Goal: Information Seeking & Learning: Compare options

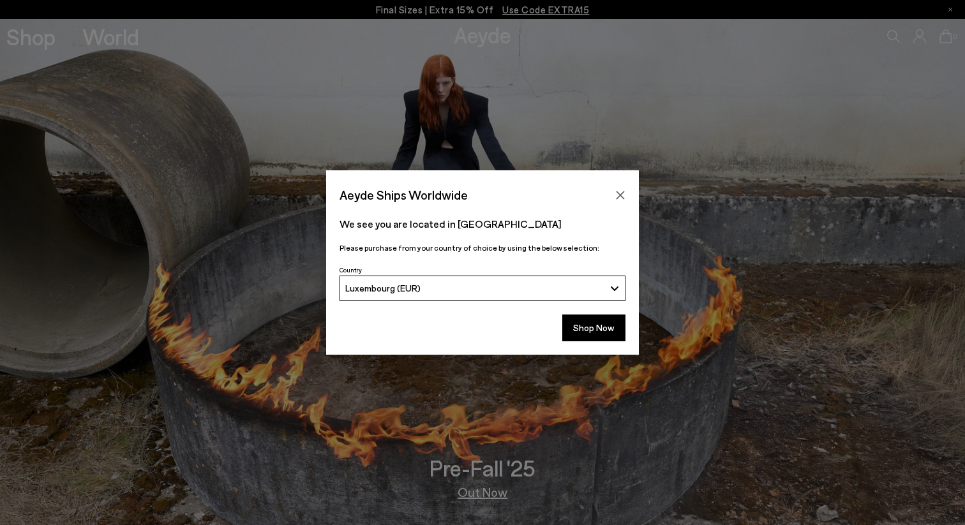
click at [416, 287] on span "Luxembourg (EUR)" at bounding box center [382, 288] width 75 height 11
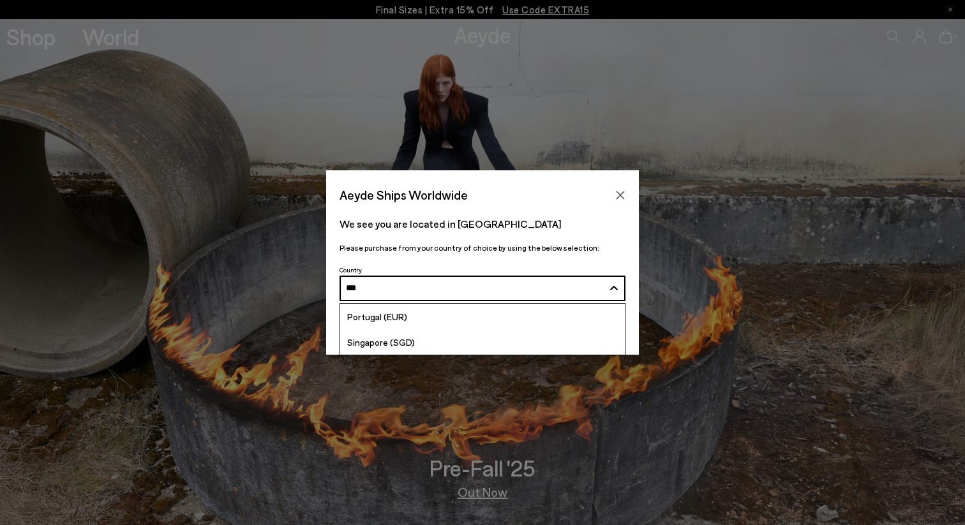
type input "****"
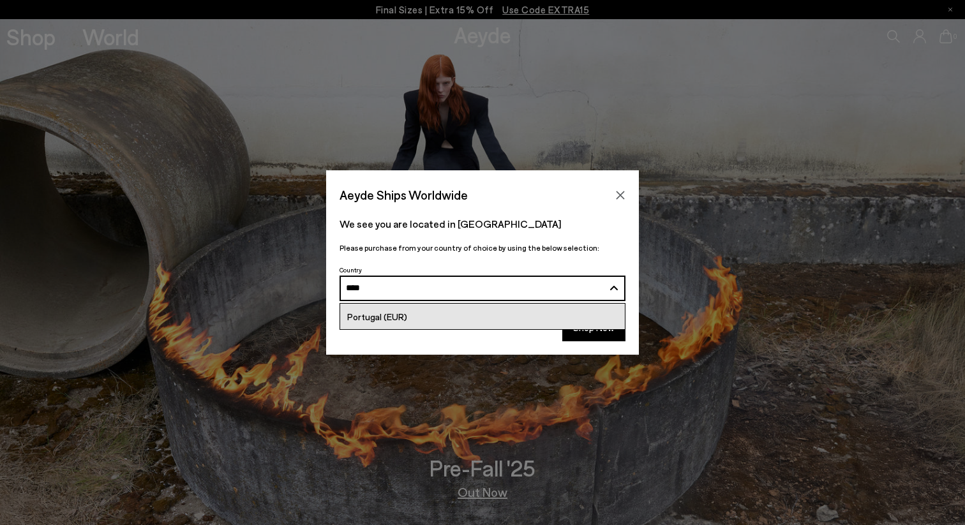
click at [426, 311] on link "Portugal (EUR)" at bounding box center [482, 317] width 285 height 26
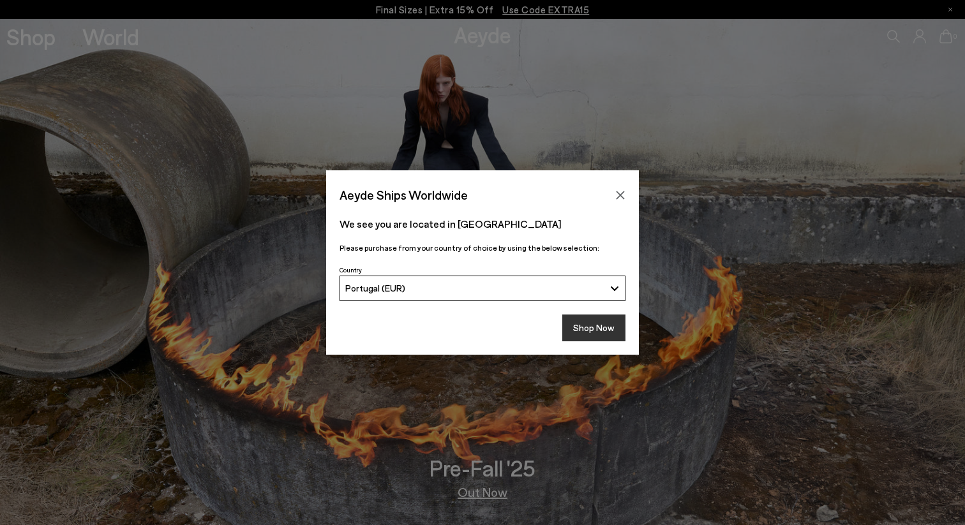
click at [589, 325] on button "Shop Now" at bounding box center [593, 328] width 63 height 27
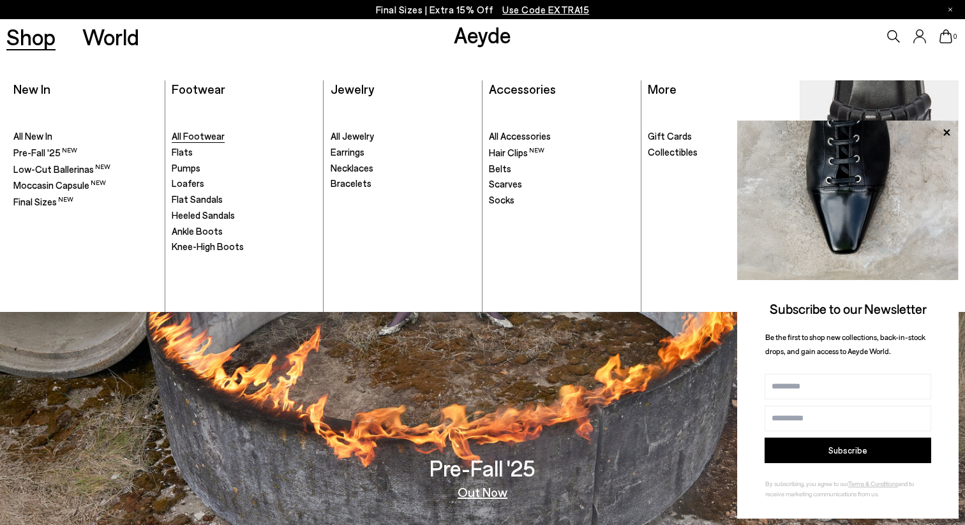
click at [200, 137] on span "All Footwear" at bounding box center [198, 135] width 53 height 11
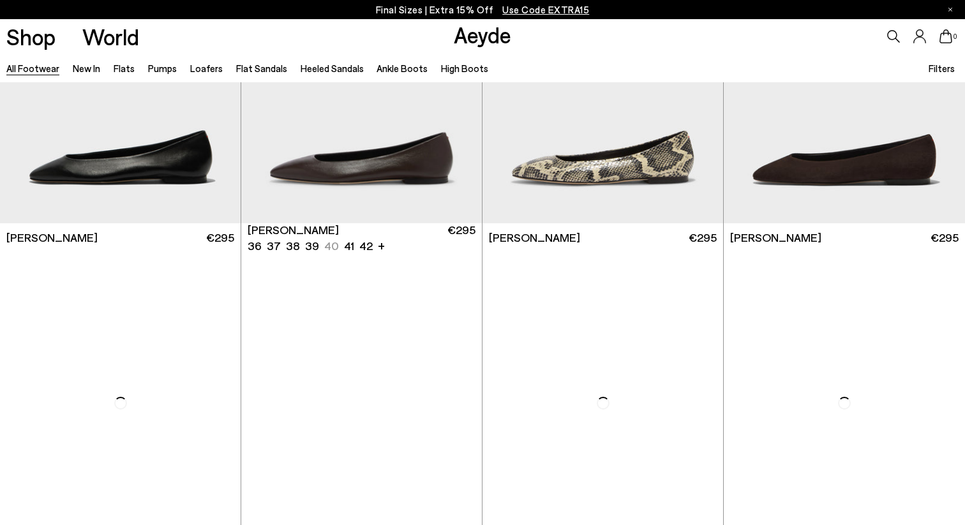
scroll to position [1967, 0]
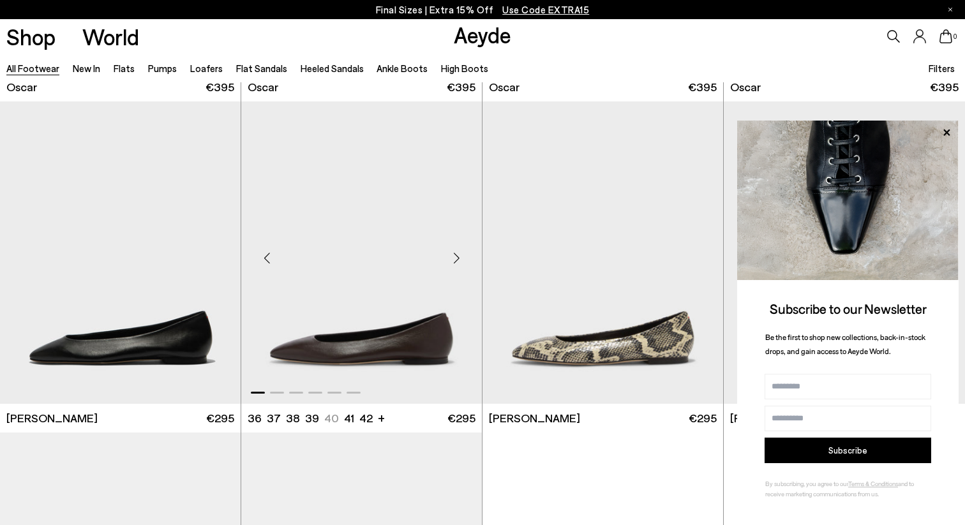
click at [453, 259] on div "Next slide" at bounding box center [456, 258] width 38 height 38
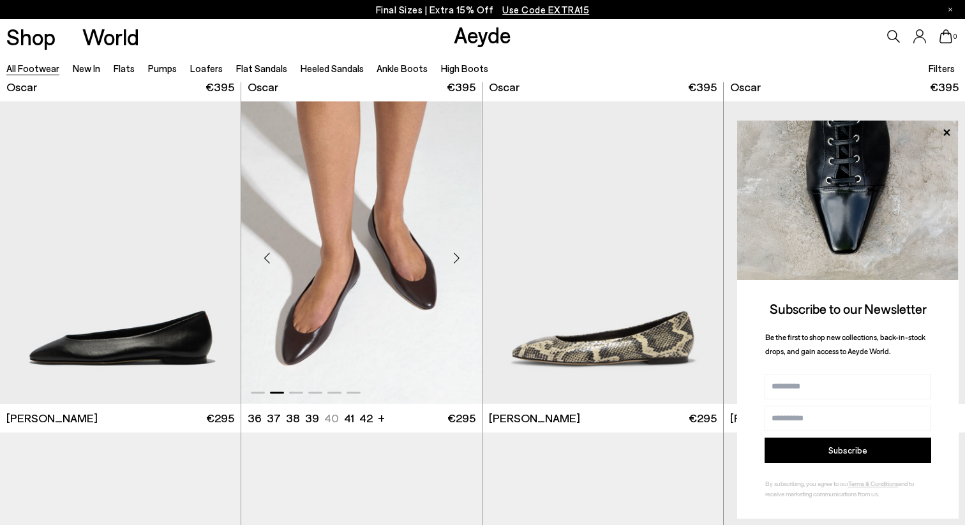
click at [453, 259] on div "Next slide" at bounding box center [456, 258] width 38 height 38
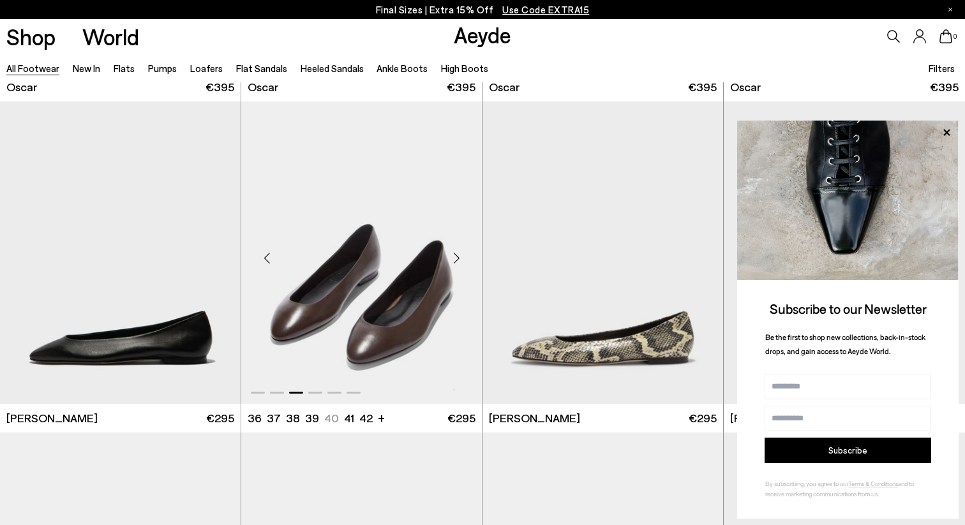
click at [453, 259] on div "Next slide" at bounding box center [456, 258] width 38 height 38
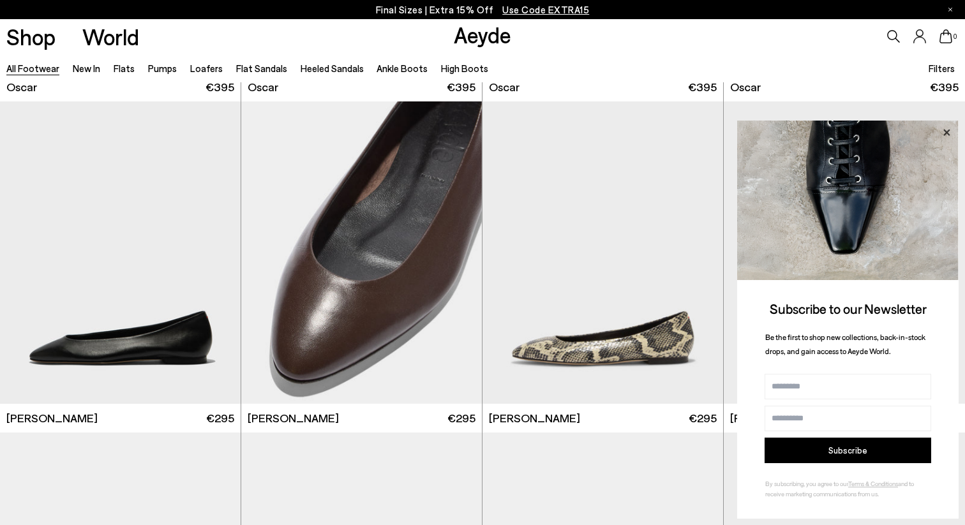
click at [947, 134] on icon at bounding box center [946, 132] width 17 height 17
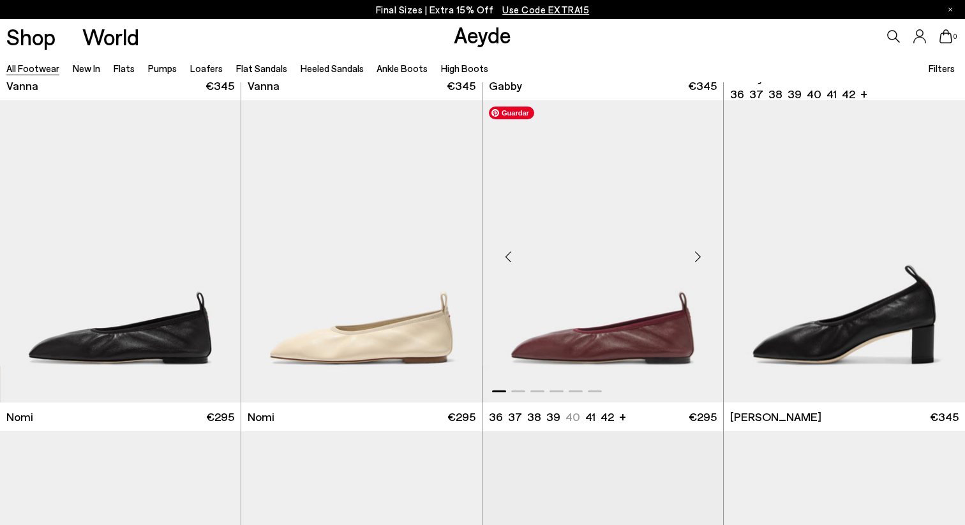
scroll to position [2958, 0]
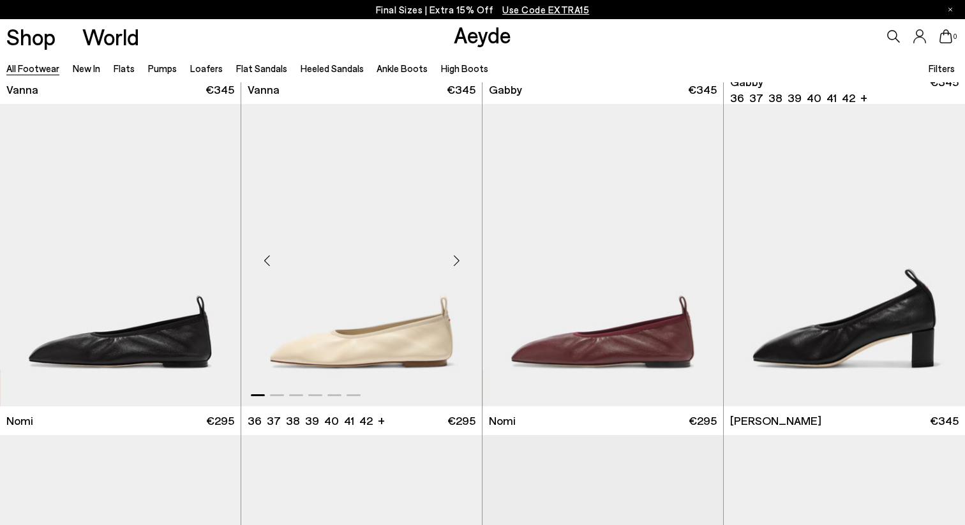
click at [456, 260] on div "Next slide" at bounding box center [456, 260] width 38 height 38
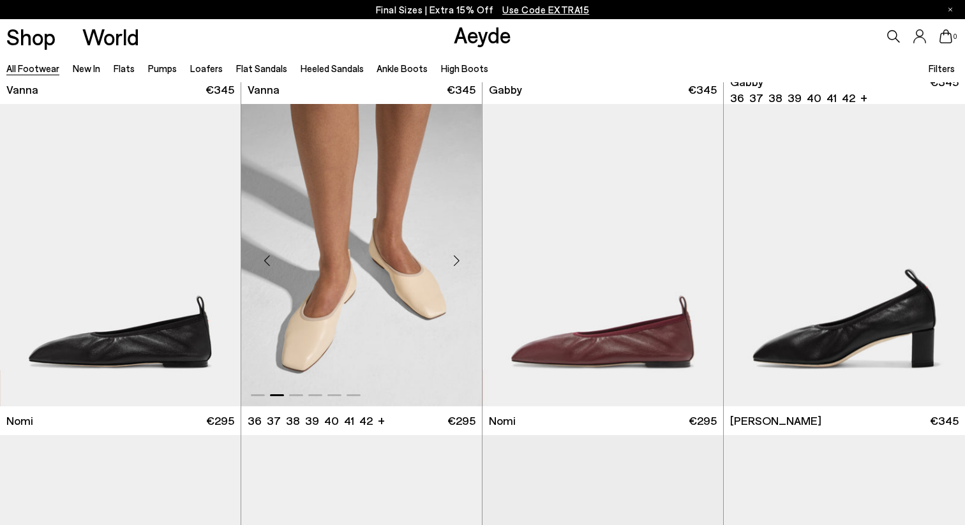
click at [456, 260] on div "Next slide" at bounding box center [456, 260] width 38 height 38
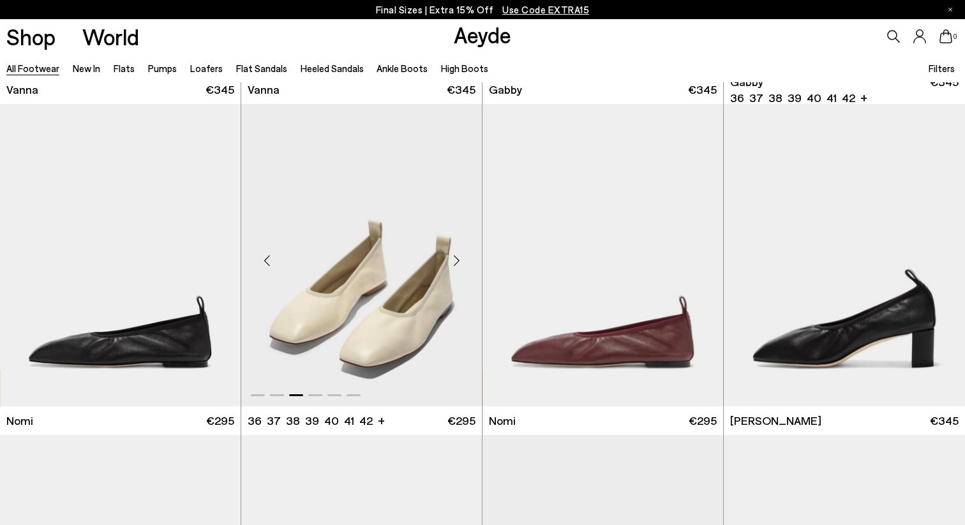
click at [456, 260] on div "Next slide" at bounding box center [456, 260] width 38 height 38
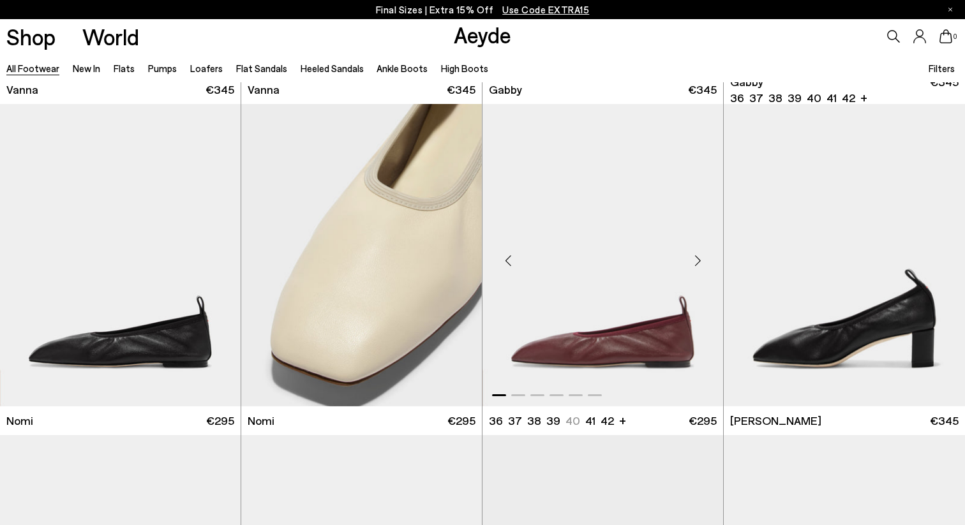
click at [697, 258] on div "Next slide" at bounding box center [697, 260] width 38 height 38
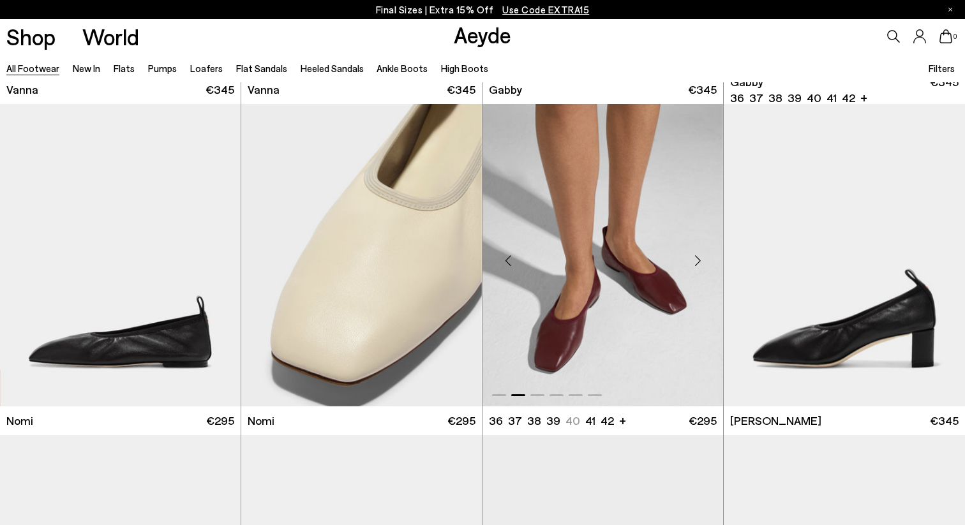
click at [697, 258] on div "Next slide" at bounding box center [697, 260] width 38 height 38
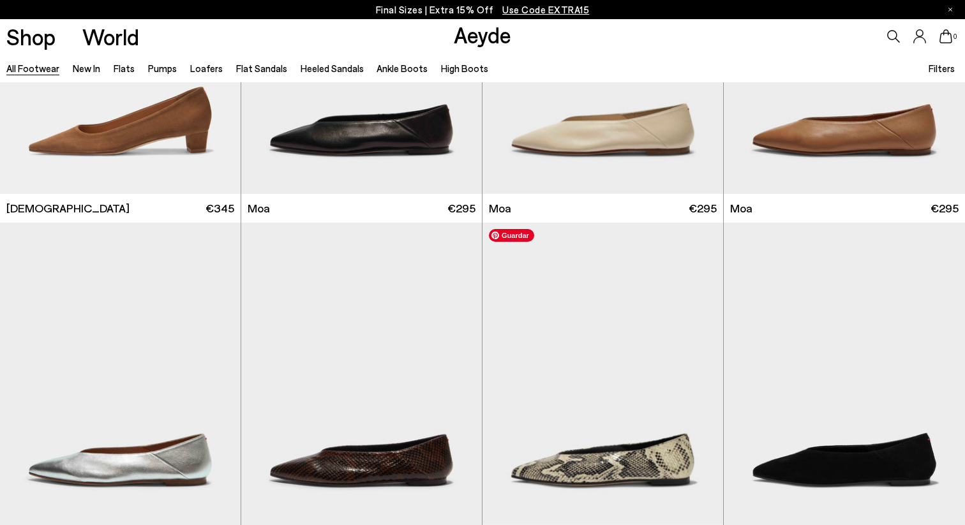
scroll to position [5714, 0]
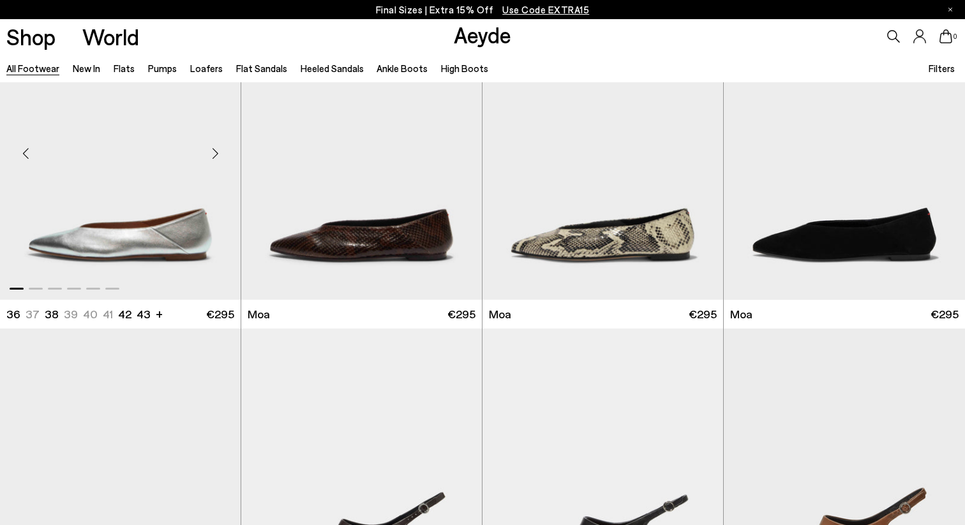
click at [213, 152] on div "Next slide" at bounding box center [215, 154] width 38 height 38
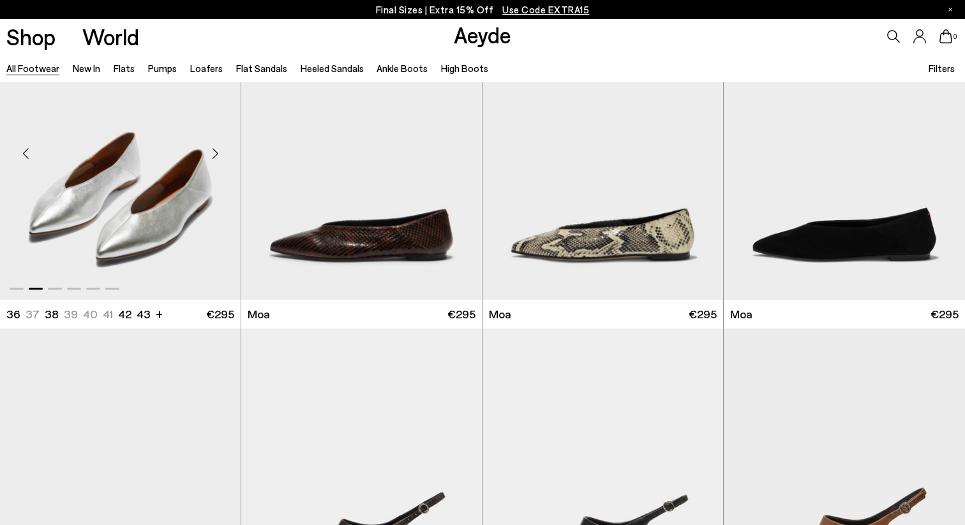
click at [213, 152] on div "Next slide" at bounding box center [215, 154] width 38 height 38
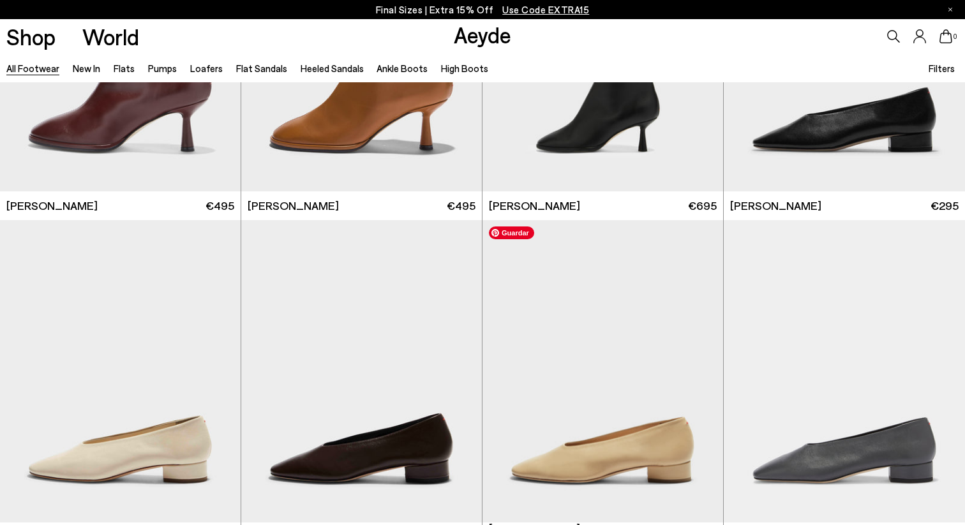
scroll to position [7041, 0]
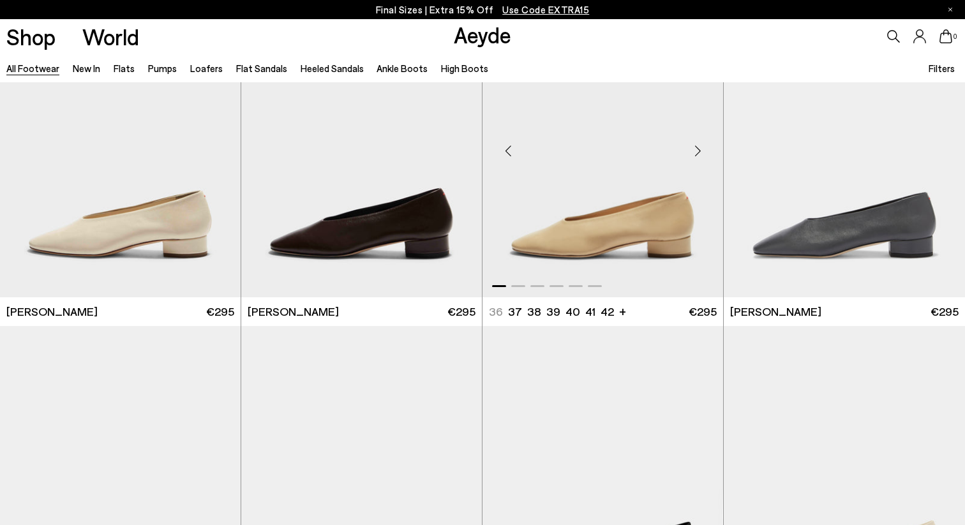
click at [693, 152] on div "Next slide" at bounding box center [697, 151] width 38 height 38
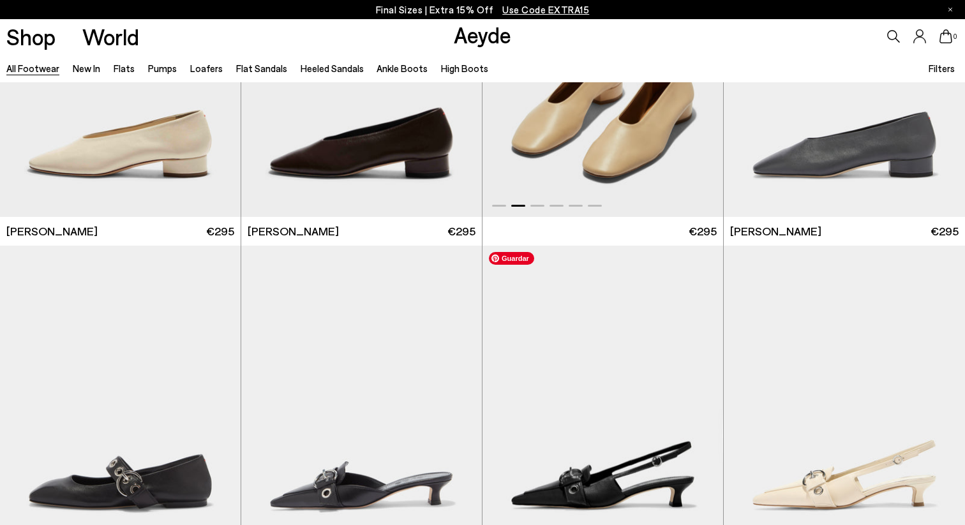
scroll to position [7322, 0]
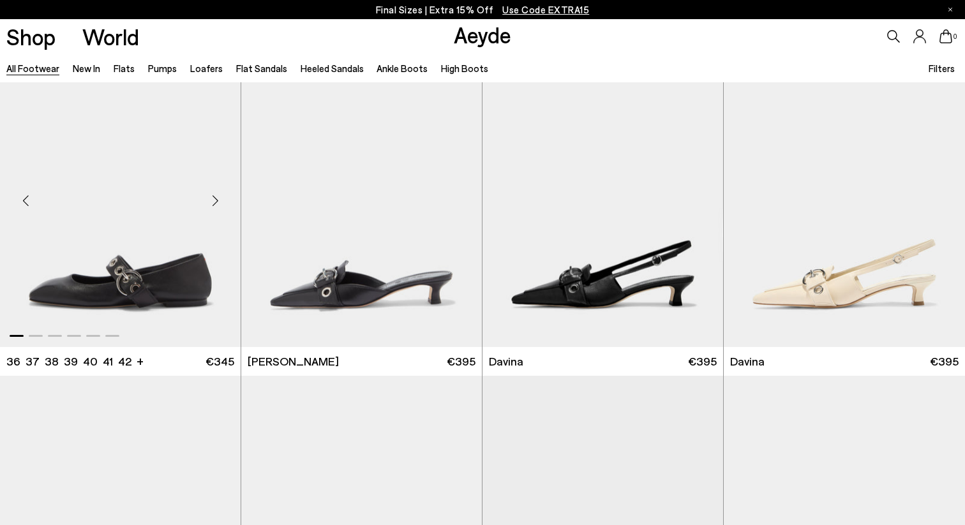
click at [218, 195] on div "Next slide" at bounding box center [215, 201] width 38 height 38
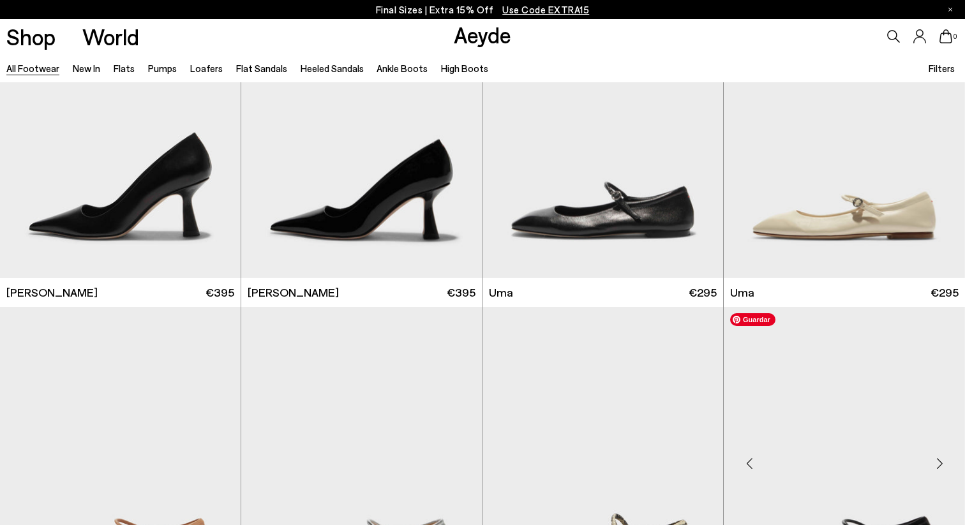
scroll to position [10071, 0]
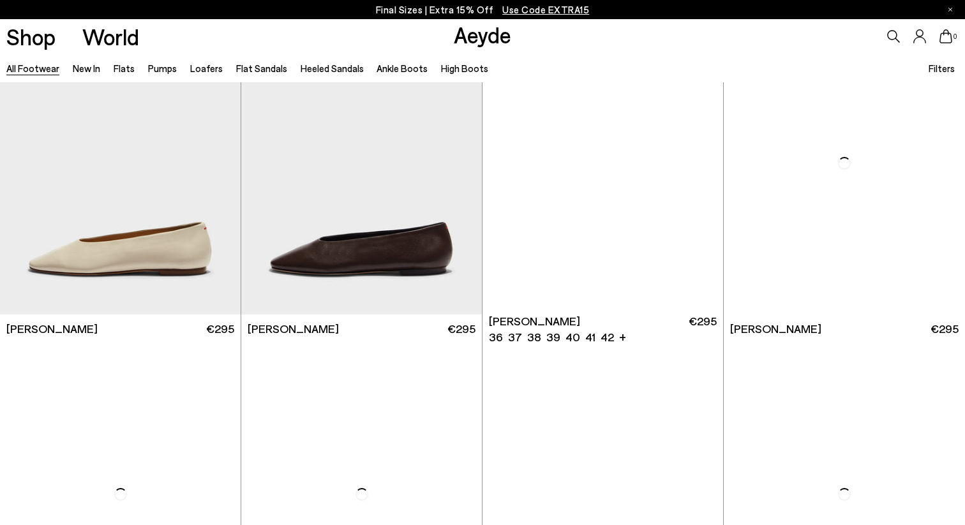
scroll to position [12417, 0]
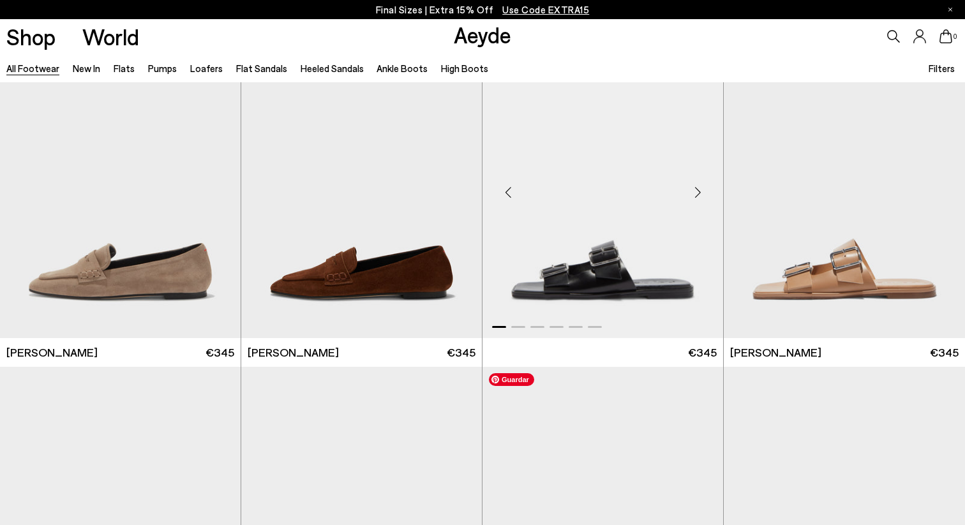
scroll to position [14033, 0]
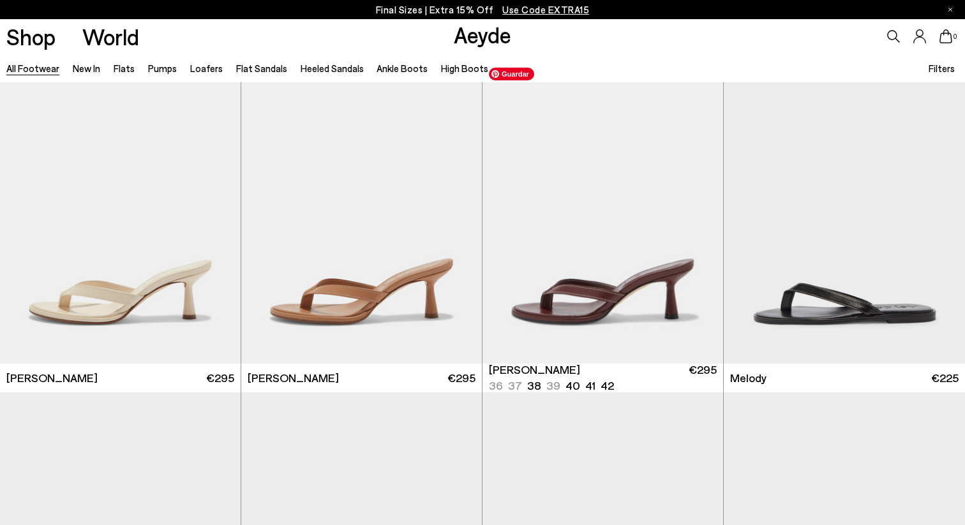
scroll to position [15529, 0]
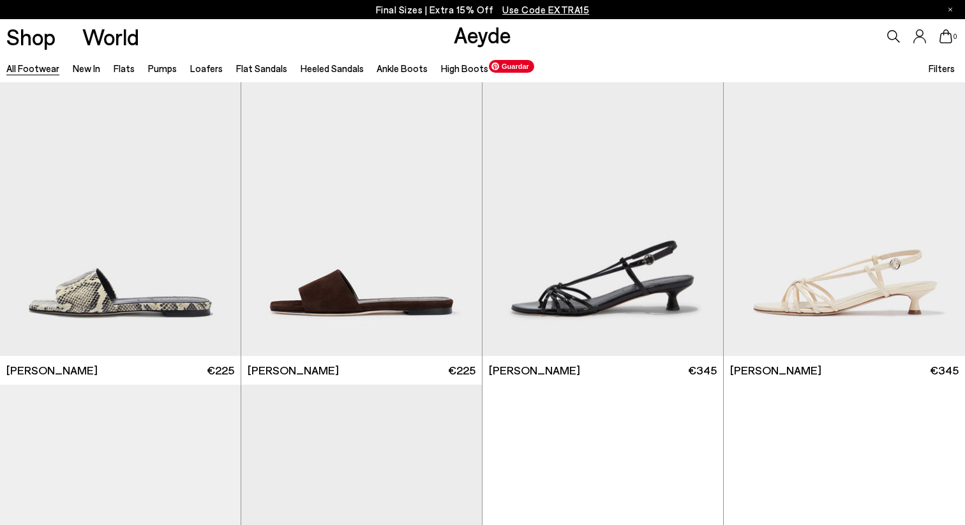
scroll to position [18299, 0]
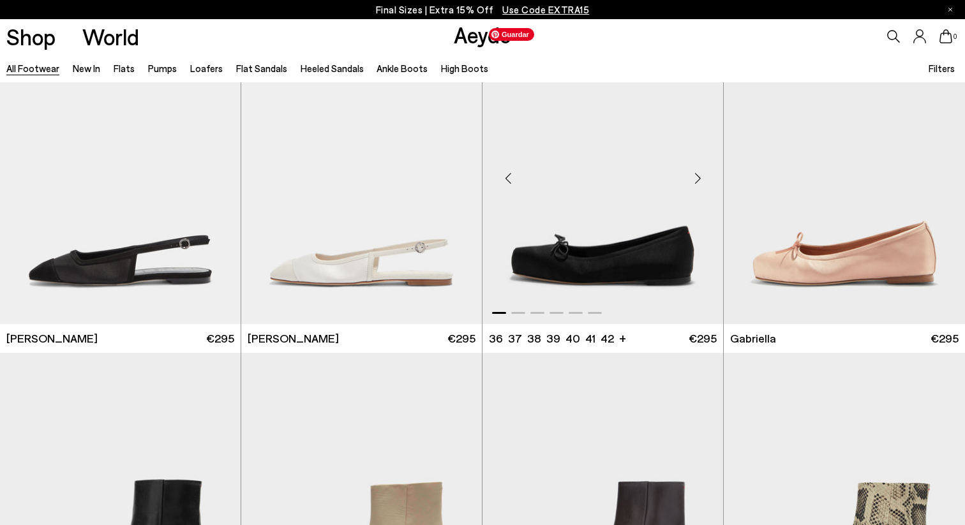
scroll to position [20307, 0]
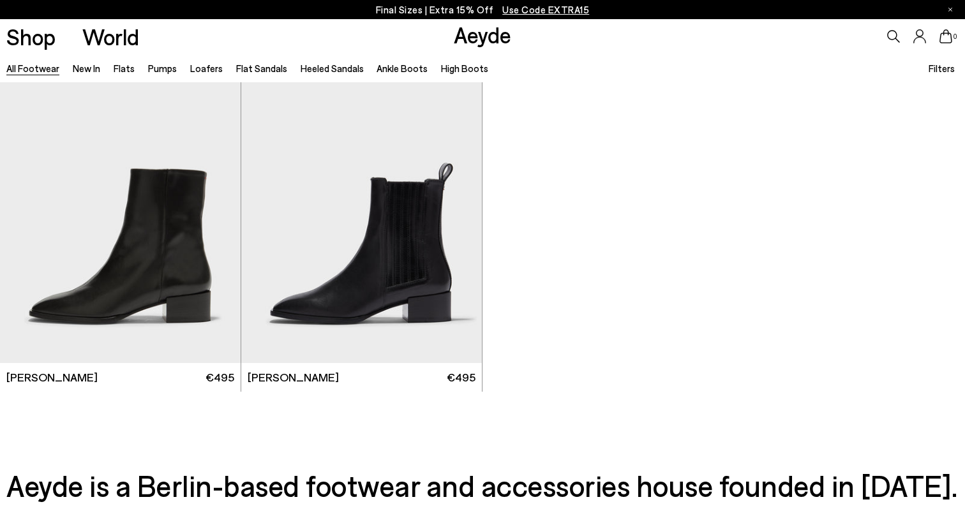
scroll to position [22839, 0]
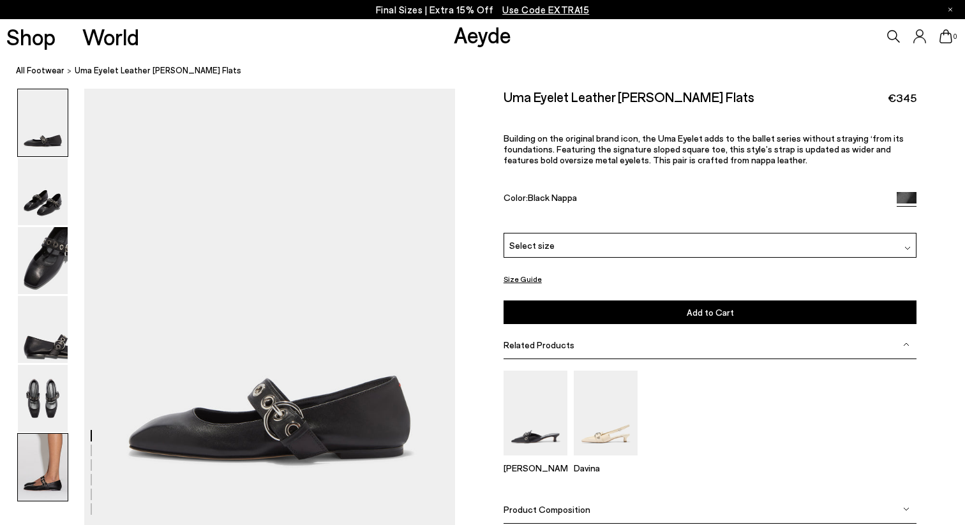
click at [26, 485] on img at bounding box center [43, 467] width 50 height 67
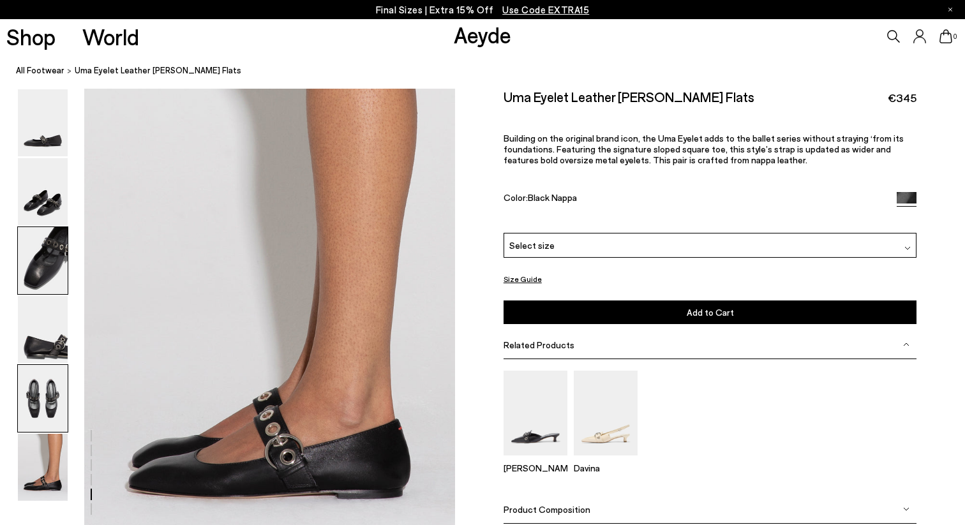
click at [38, 267] on img at bounding box center [43, 260] width 50 height 67
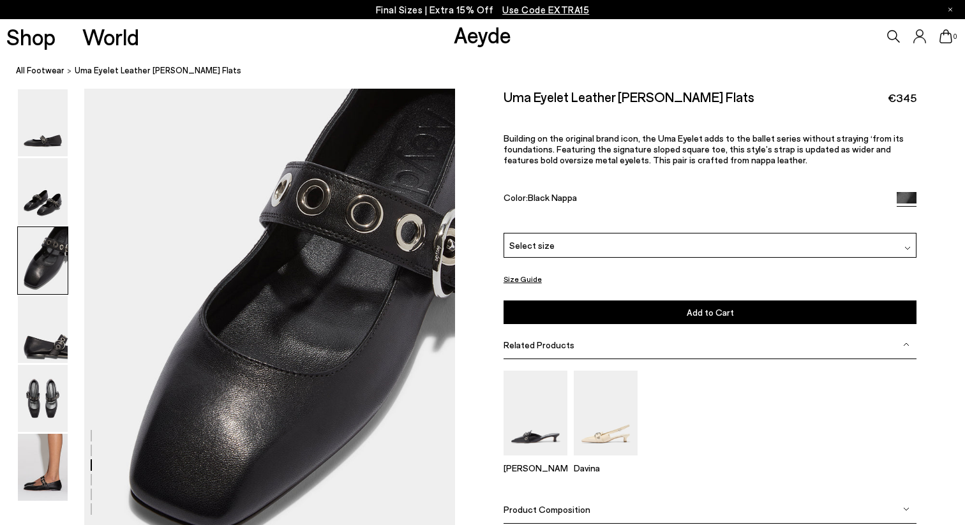
scroll to position [936, 0]
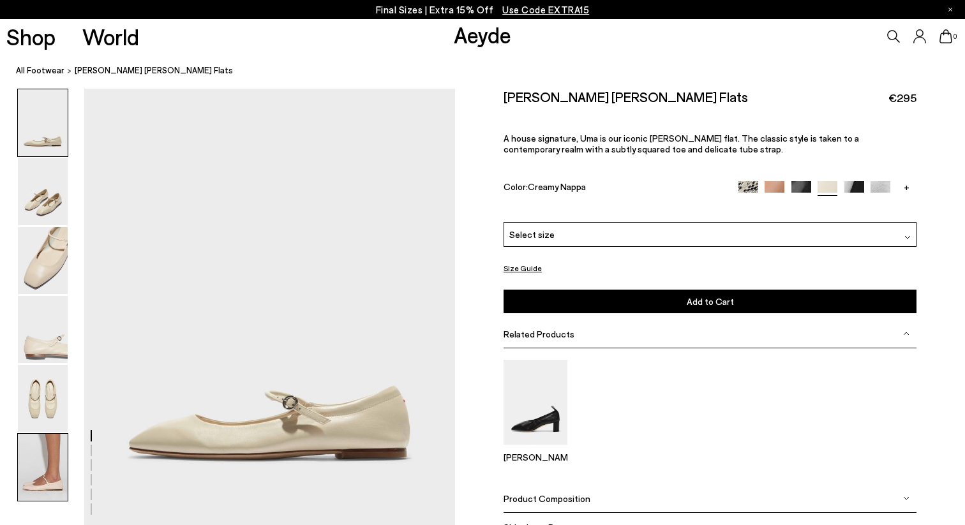
click at [41, 489] on img at bounding box center [43, 467] width 50 height 67
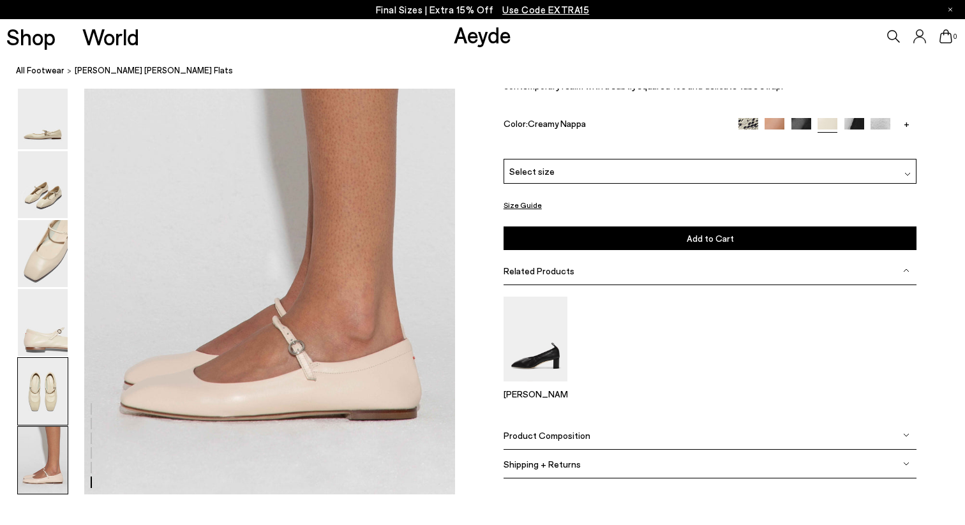
click at [41, 398] on img at bounding box center [43, 391] width 50 height 67
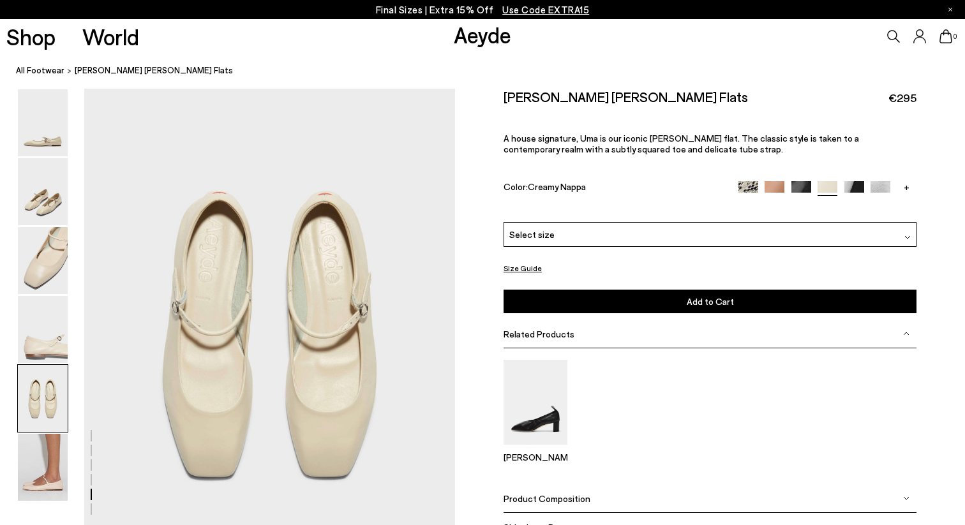
scroll to position [1929, 0]
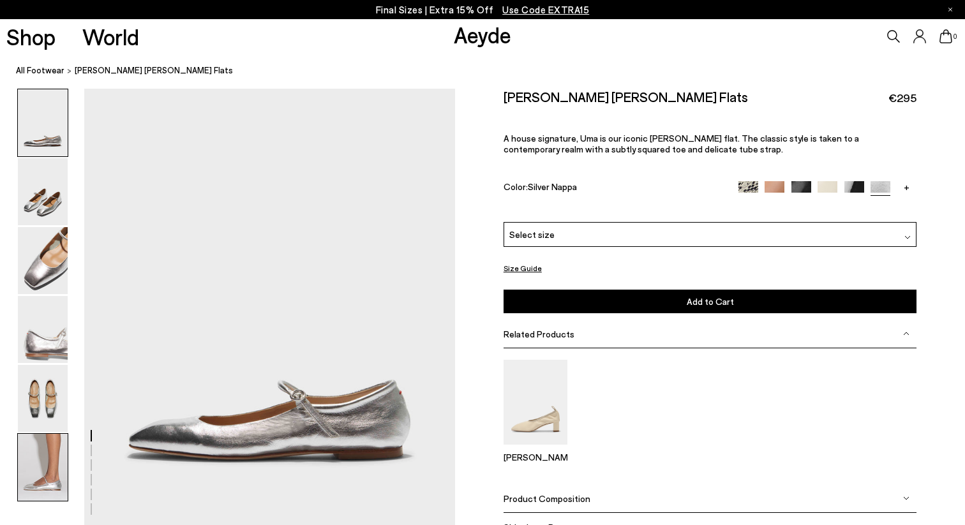
click at [47, 473] on img at bounding box center [43, 467] width 50 height 67
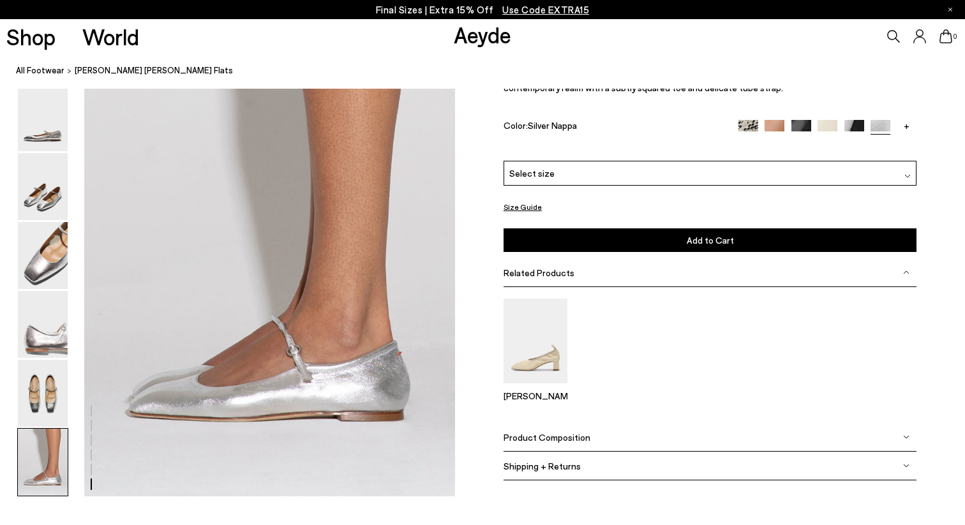
scroll to position [2512, 0]
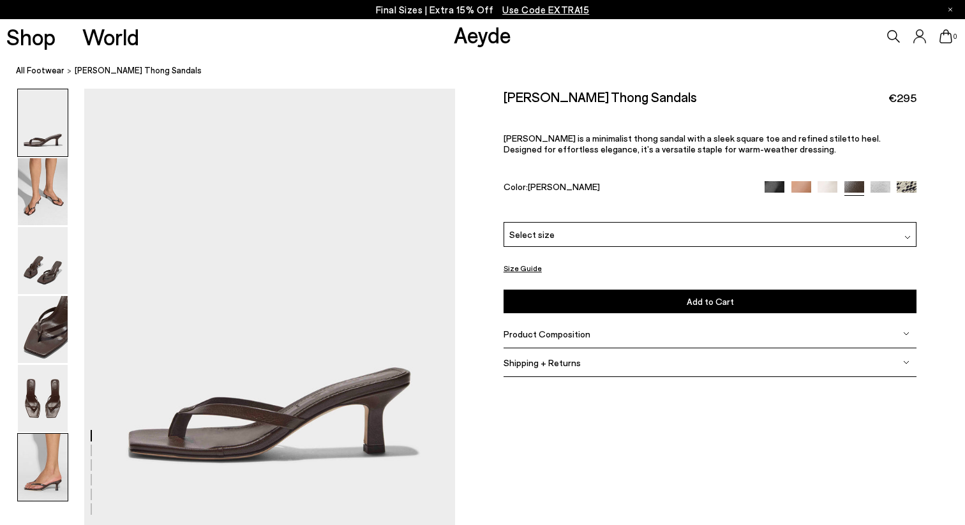
click at [48, 458] on img at bounding box center [43, 467] width 50 height 67
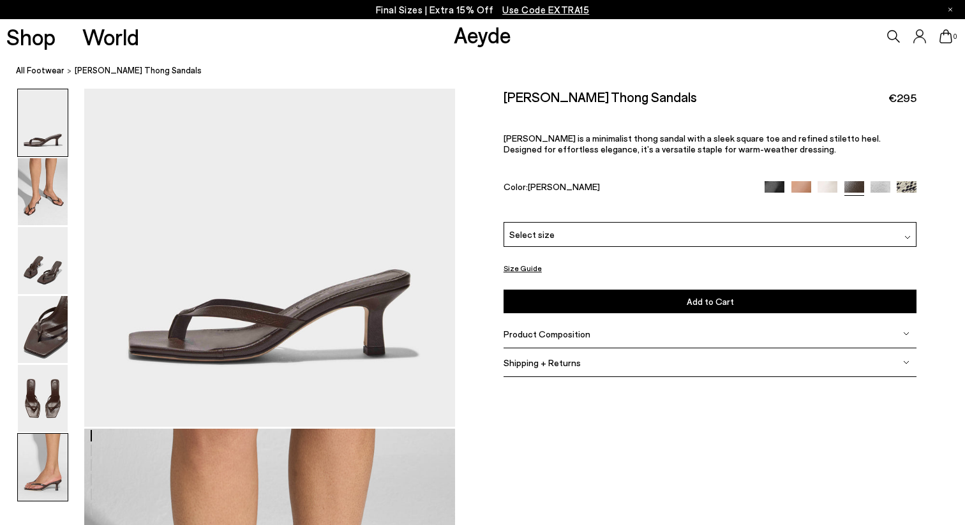
click at [48, 458] on img at bounding box center [43, 467] width 50 height 67
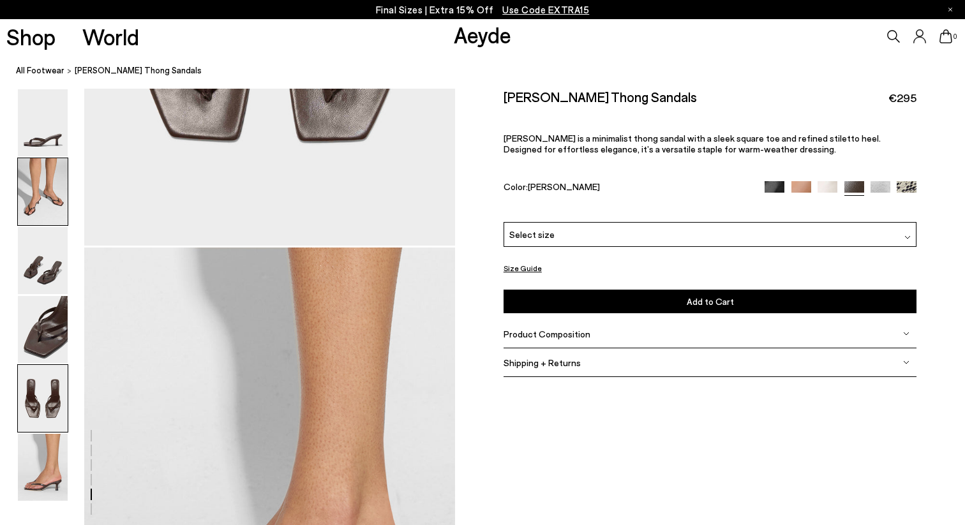
click at [55, 190] on img at bounding box center [43, 191] width 50 height 67
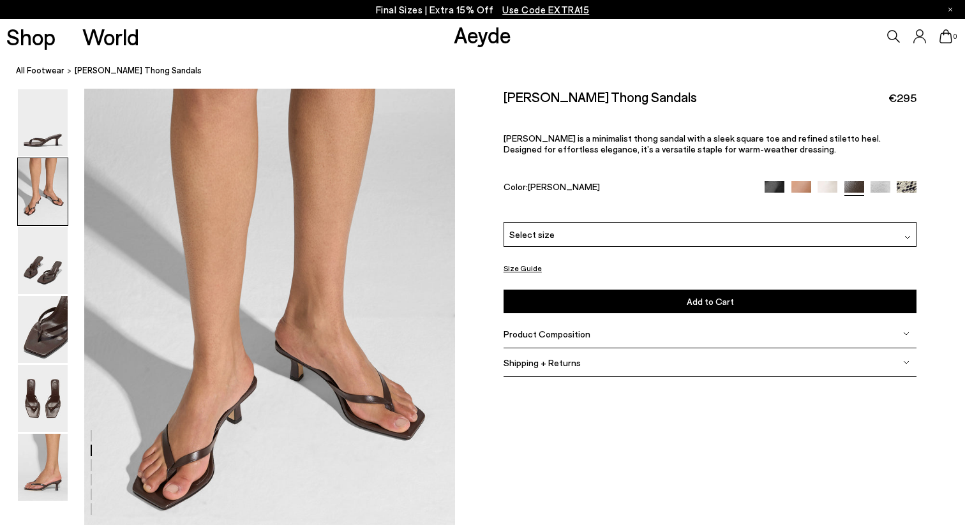
scroll to position [440, 0]
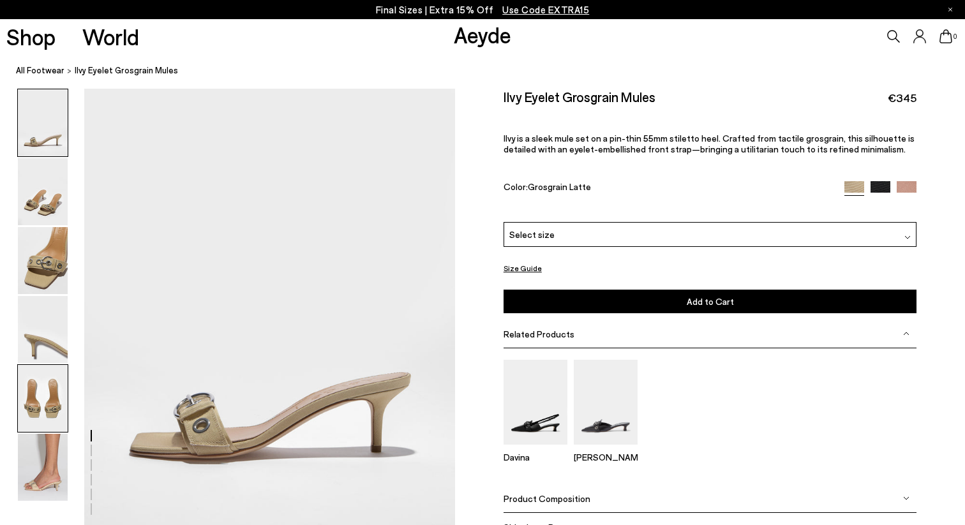
click at [38, 429] on img at bounding box center [43, 398] width 50 height 67
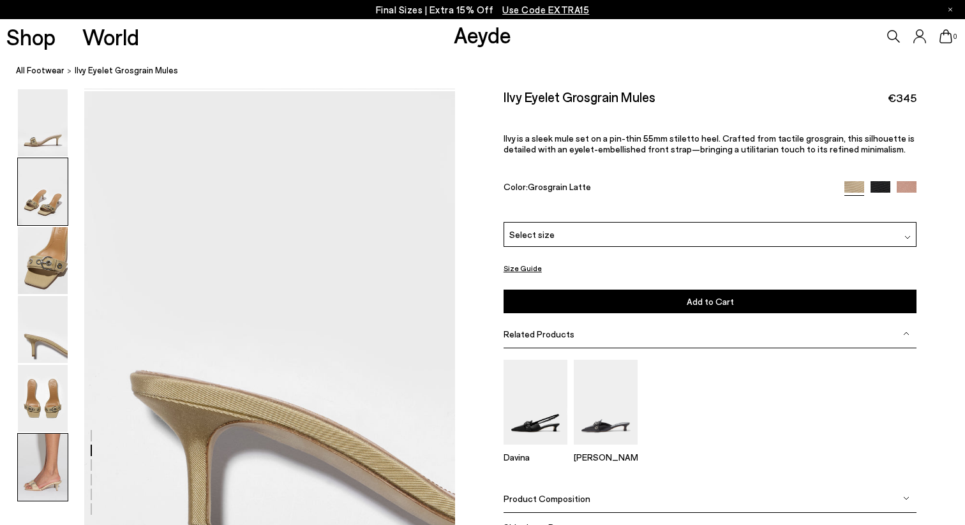
click at [49, 482] on img at bounding box center [43, 467] width 50 height 67
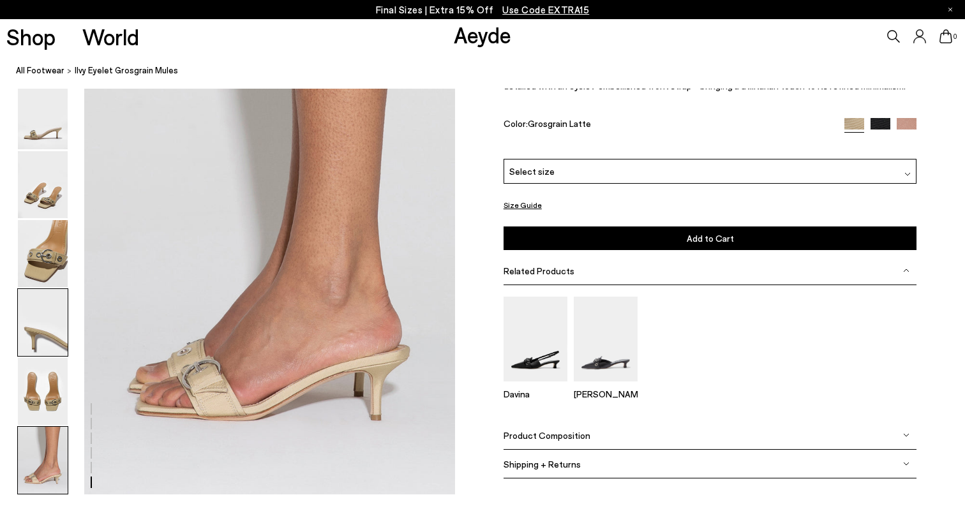
click at [59, 292] on img at bounding box center [43, 322] width 50 height 67
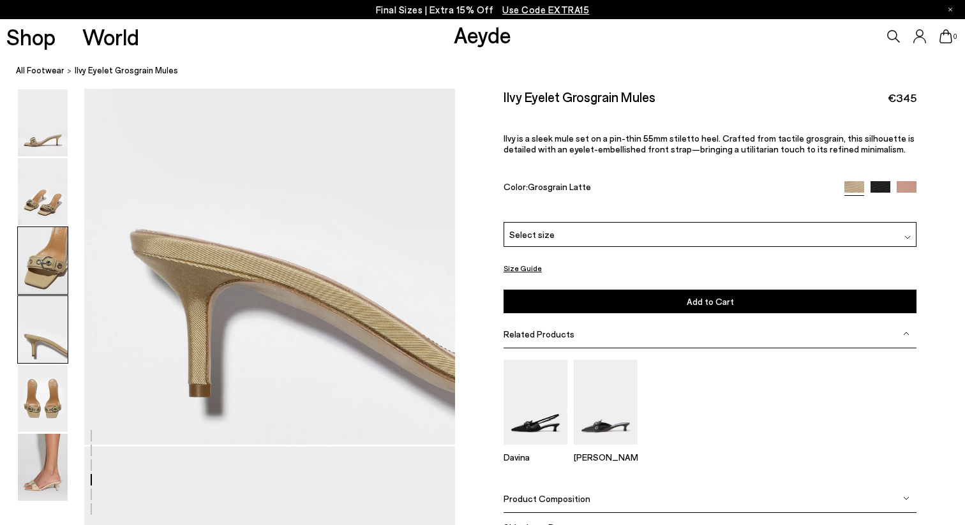
click at [54, 261] on img at bounding box center [43, 260] width 50 height 67
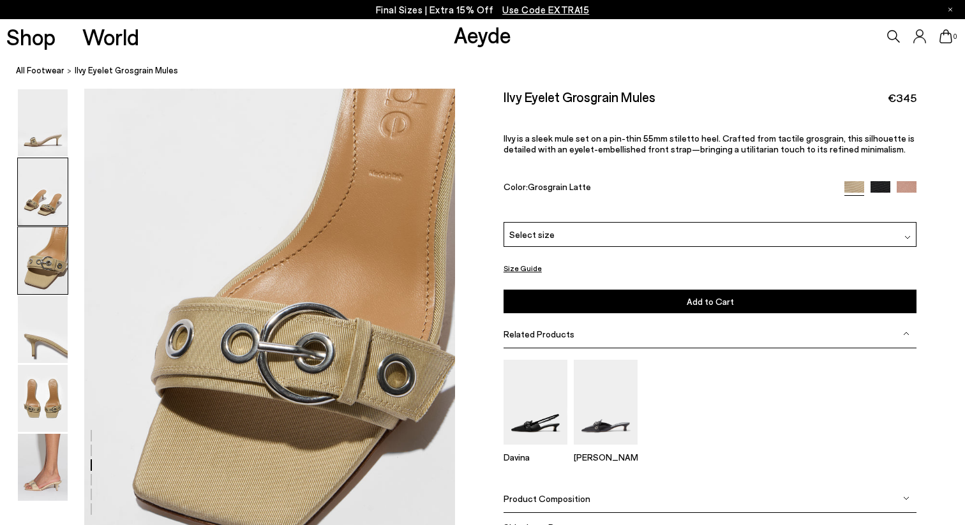
click at [43, 209] on img at bounding box center [43, 191] width 50 height 67
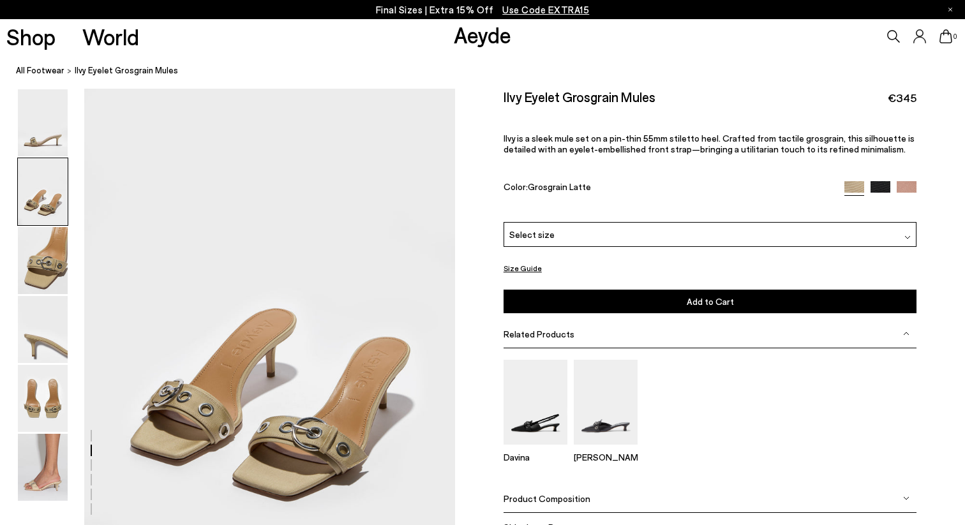
scroll to position [440, 0]
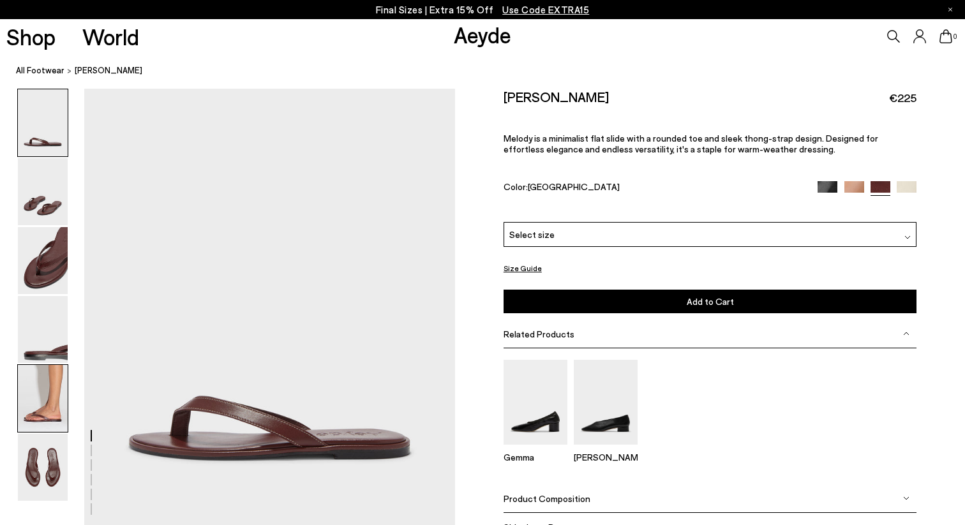
click at [43, 406] on img at bounding box center [43, 398] width 50 height 67
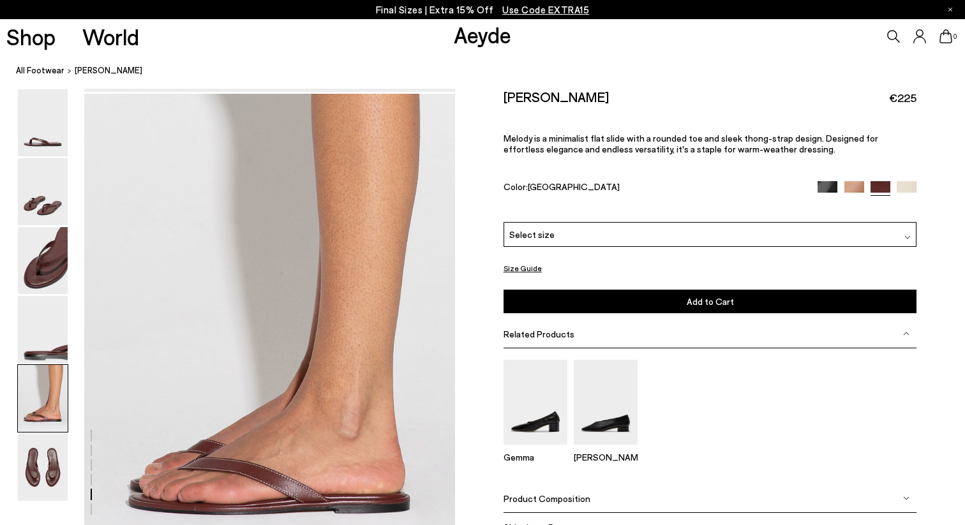
scroll to position [1929, 0]
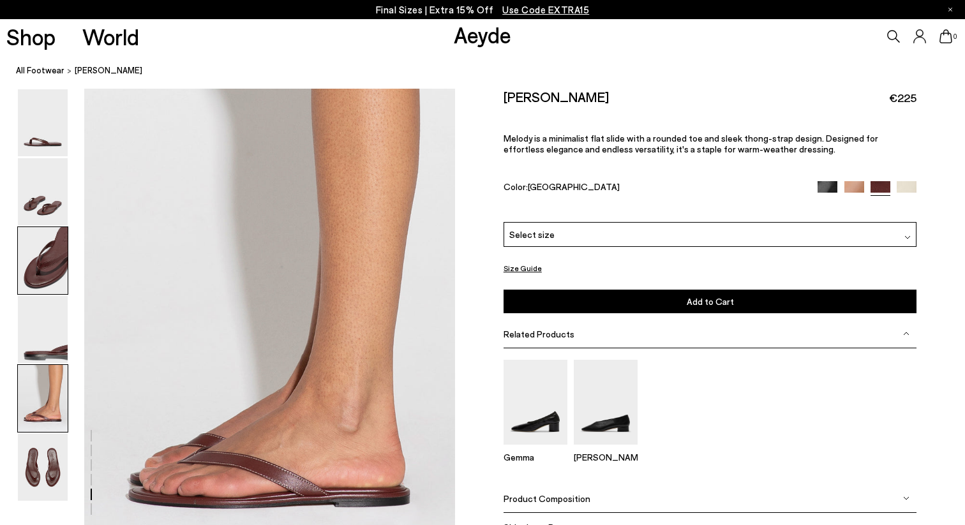
click at [47, 260] on img at bounding box center [43, 260] width 50 height 67
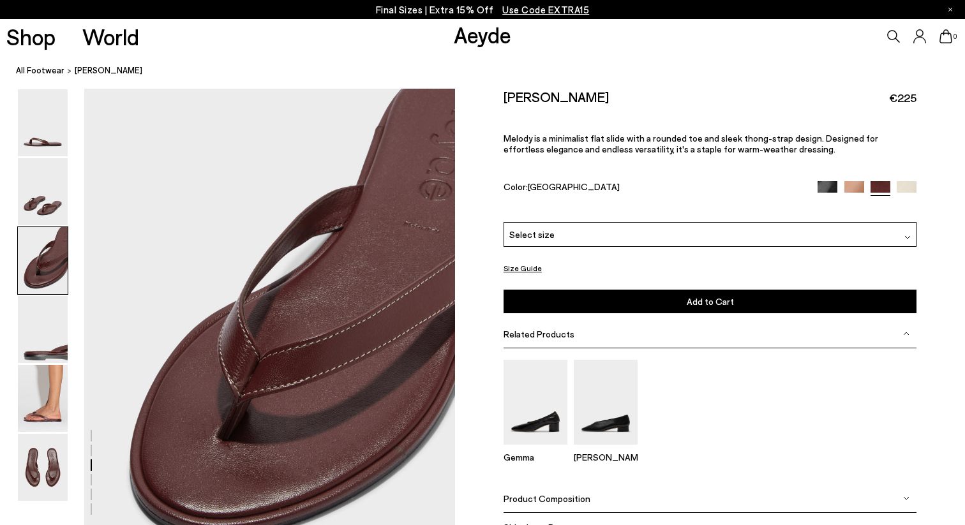
scroll to position [936, 0]
click at [52, 327] on img at bounding box center [43, 329] width 50 height 67
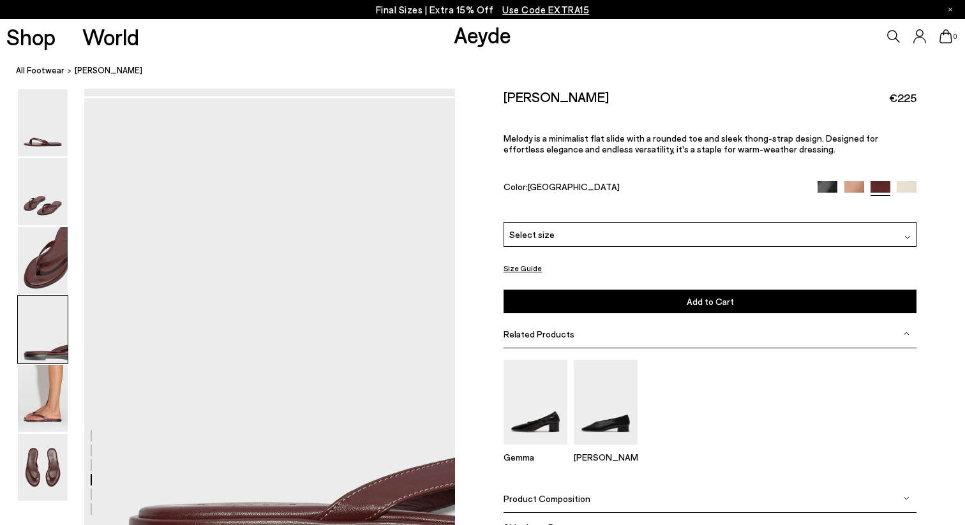
scroll to position [1432, 0]
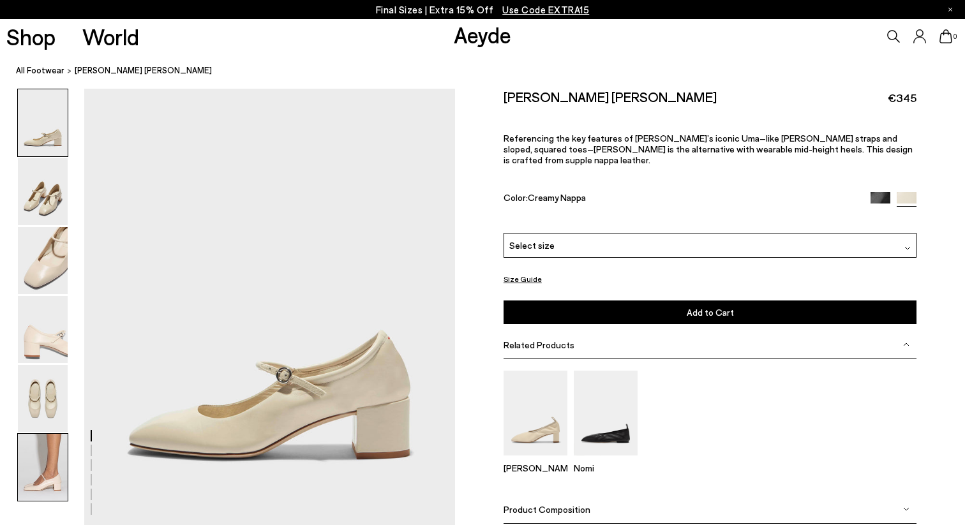
click at [63, 475] on img at bounding box center [43, 467] width 50 height 67
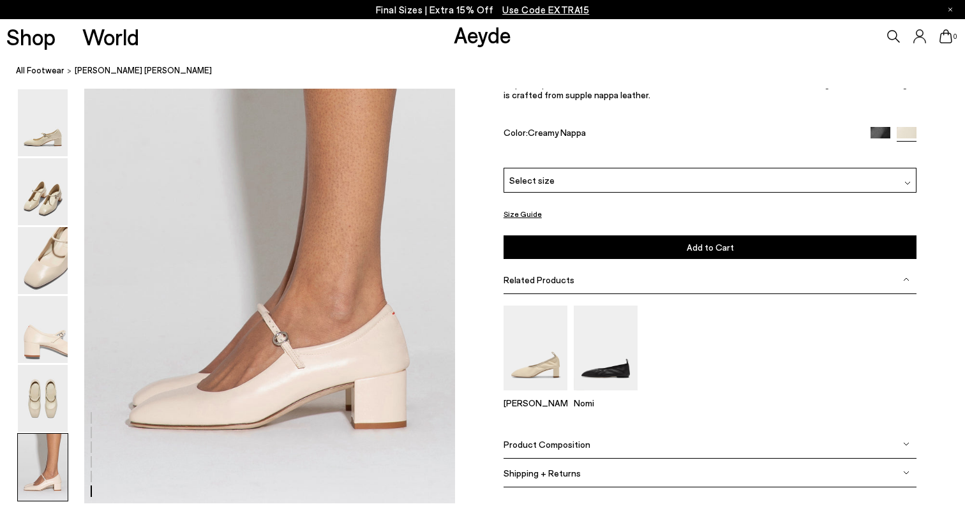
scroll to position [2512, 0]
